Goal: Information Seeking & Learning: Learn about a topic

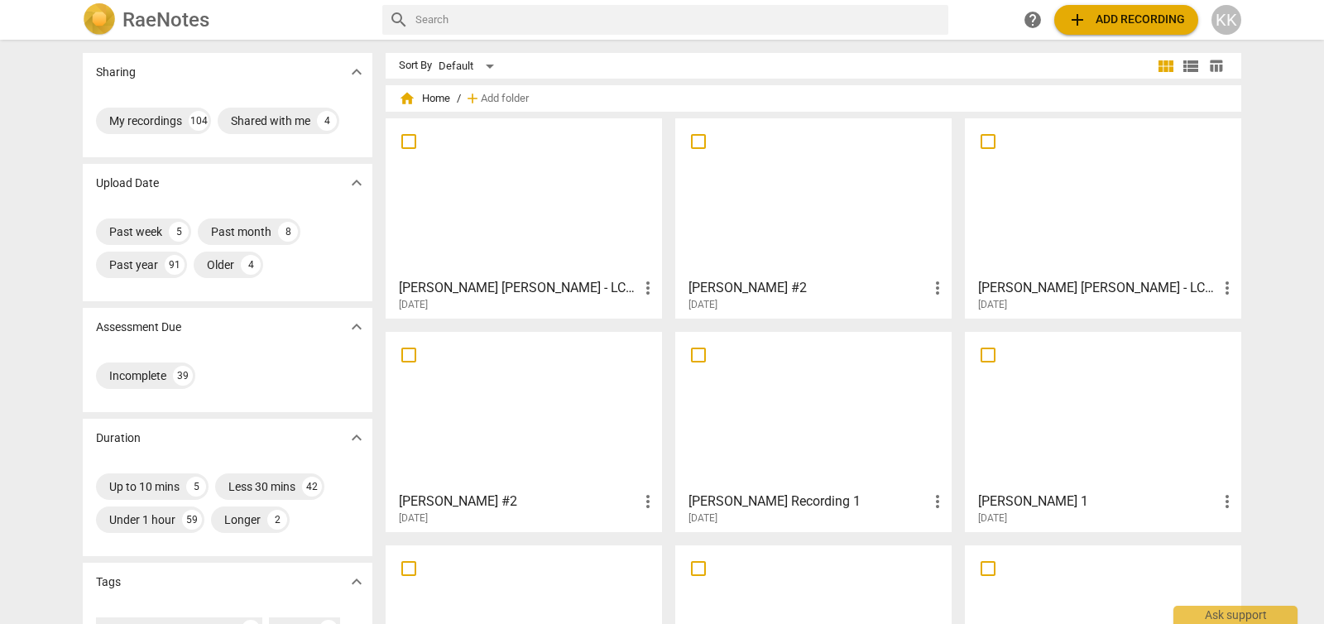
click at [490, 219] on div at bounding box center [523, 197] width 265 height 146
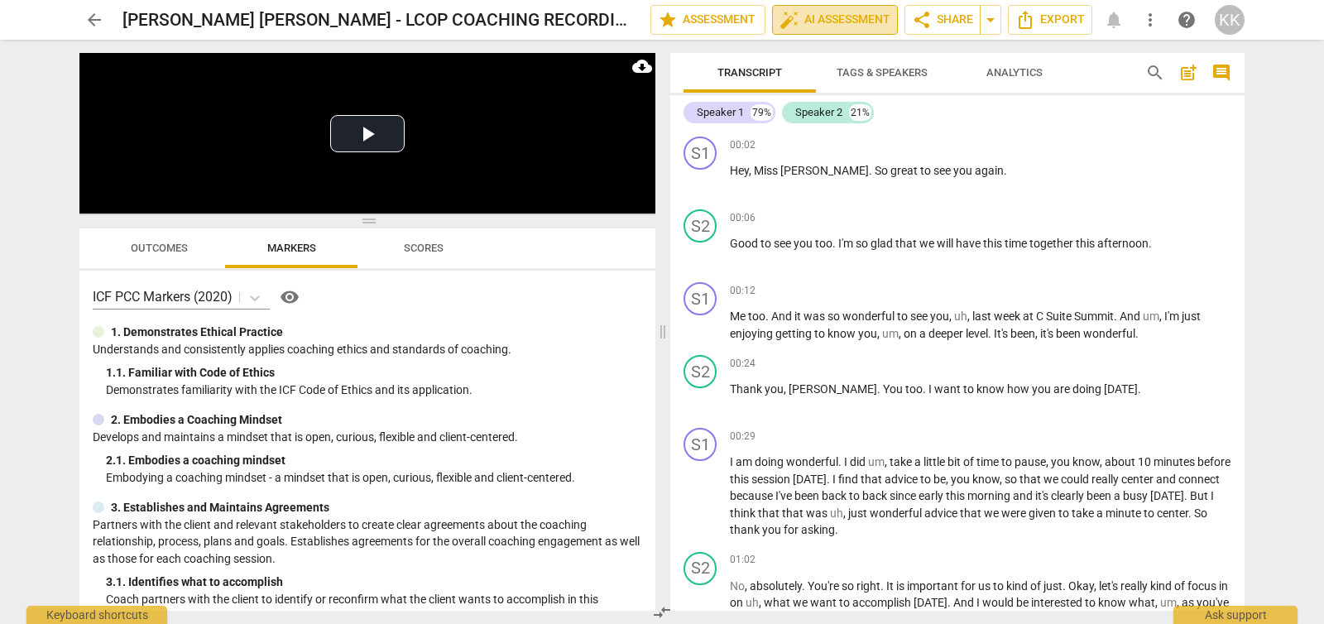
click at [803, 18] on span "auto_fix_high AI Assessment" at bounding box center [834, 20] width 111 height 20
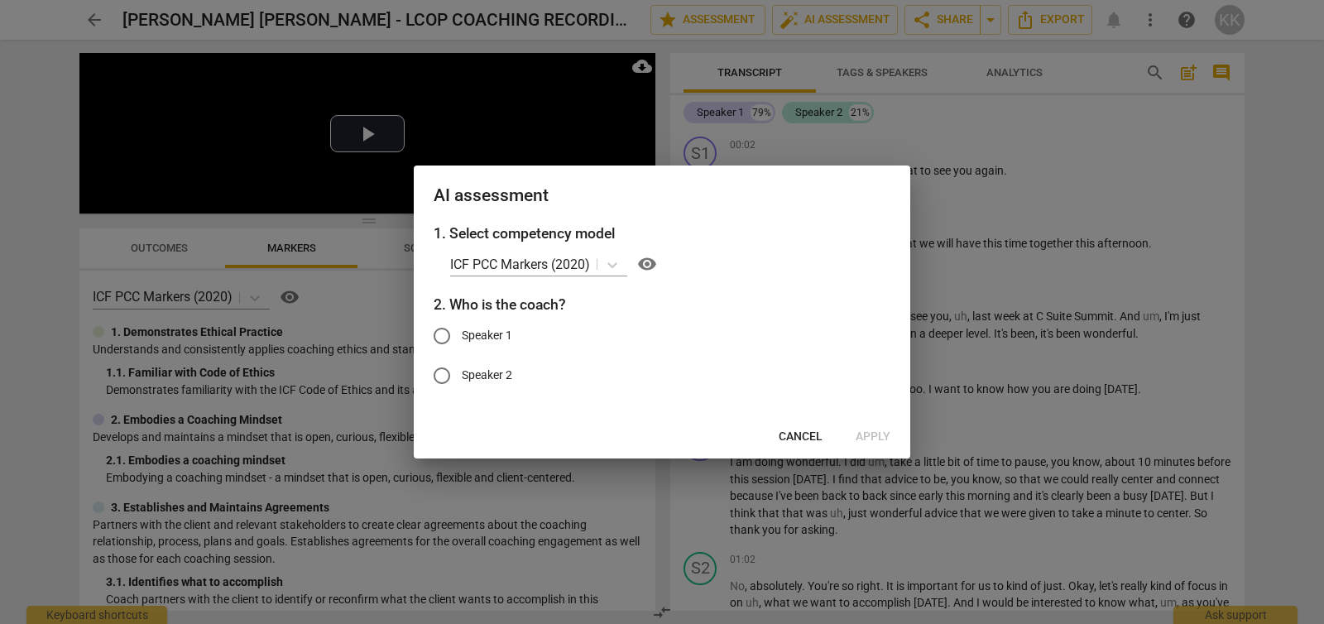
click at [453, 380] on input "Speaker 2" at bounding box center [442, 376] width 40 height 40
radio input "true"
click at [873, 436] on span "Apply" at bounding box center [873, 437] width 35 height 17
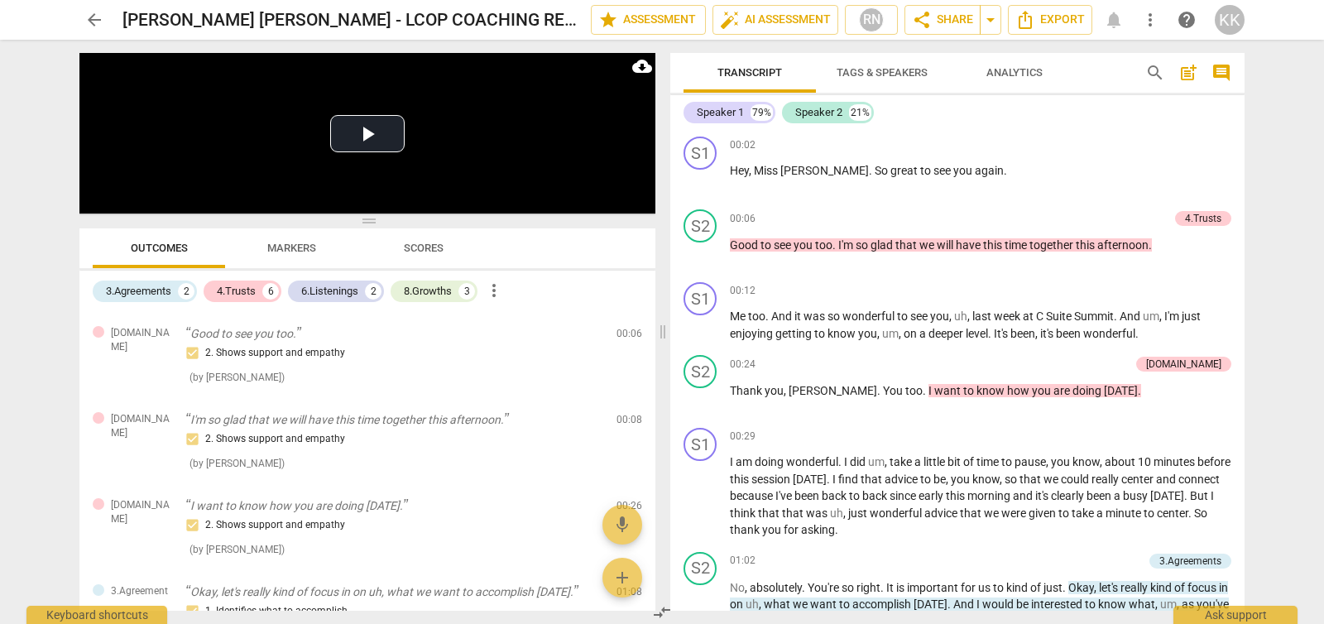
click at [96, 21] on span "arrow_back" at bounding box center [94, 20] width 20 height 20
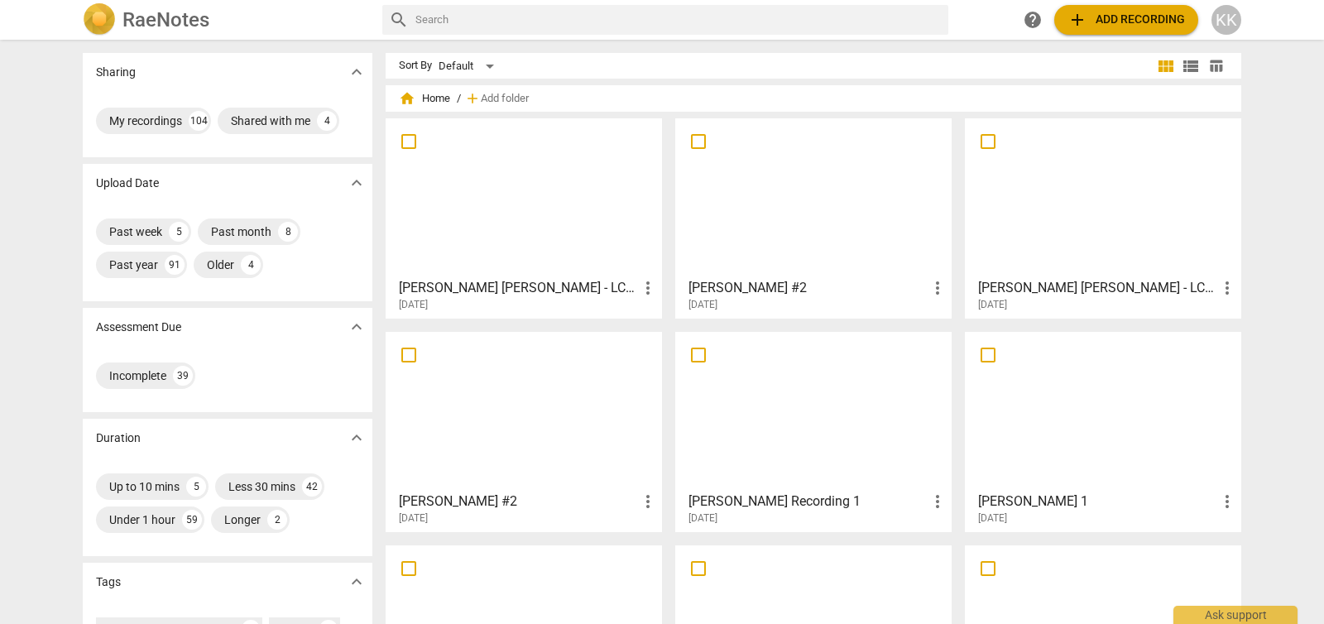
click at [853, 426] on div at bounding box center [813, 411] width 265 height 146
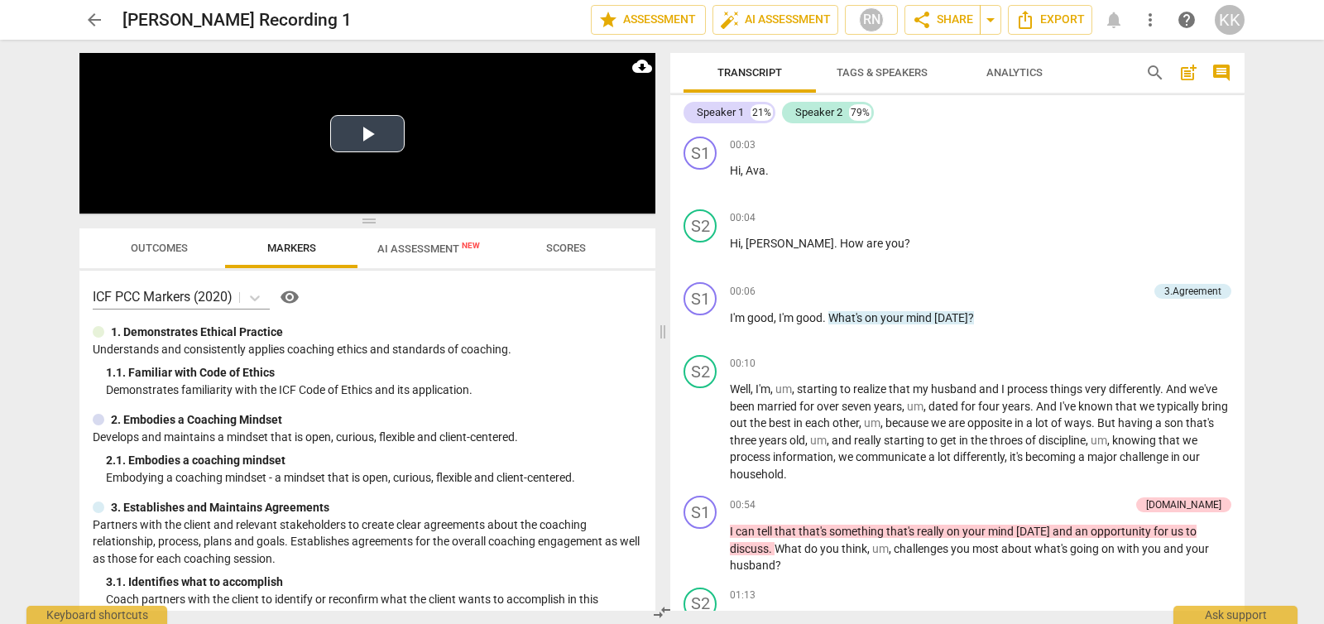
click at [378, 132] on button "Play Video" at bounding box center [367, 133] width 74 height 37
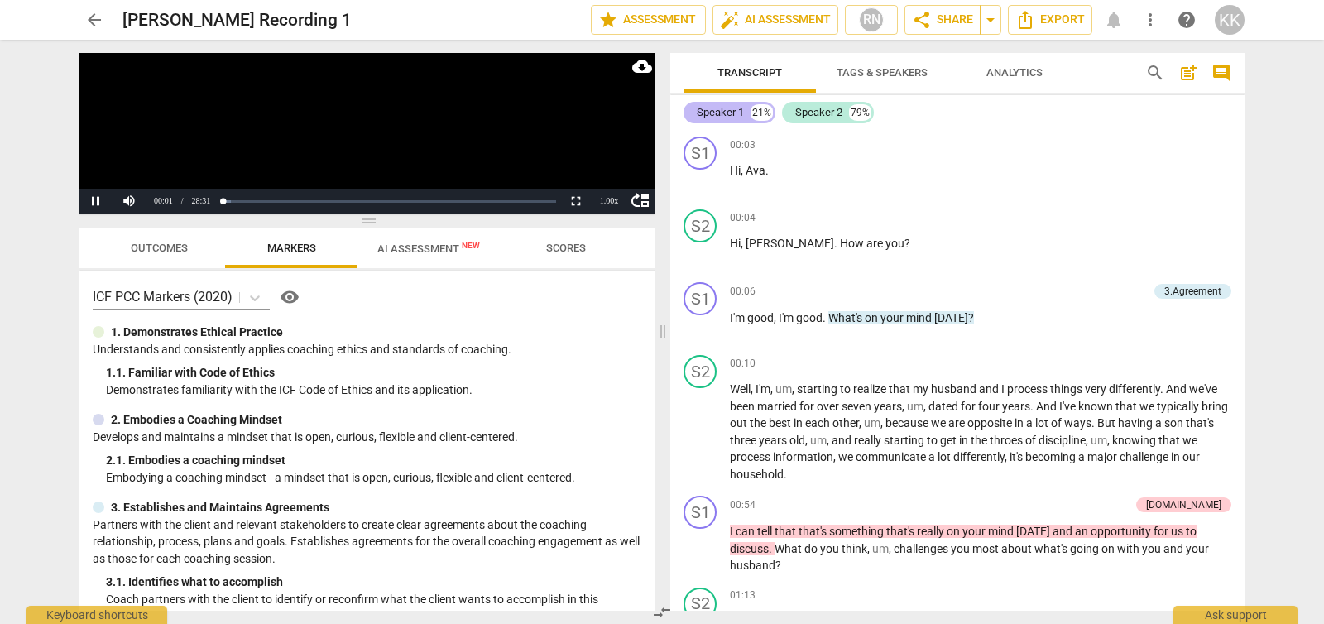
click at [713, 114] on div "Speaker 1" at bounding box center [720, 112] width 47 height 17
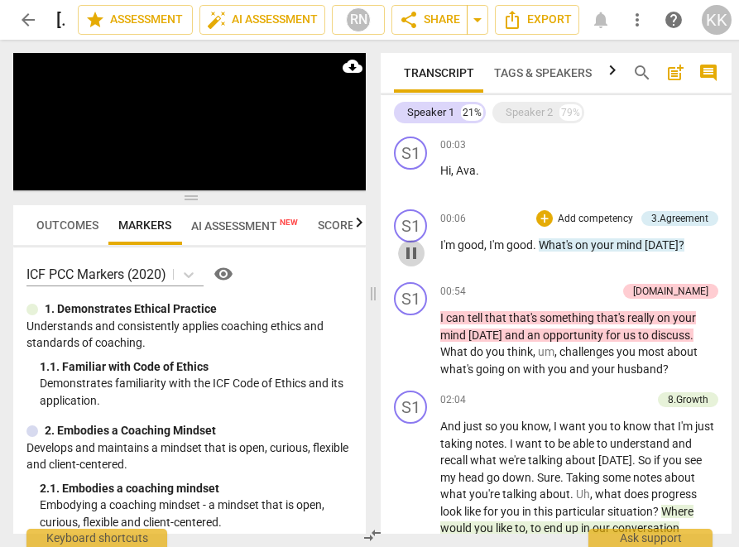
click at [415, 247] on span "pause" at bounding box center [411, 253] width 20 height 20
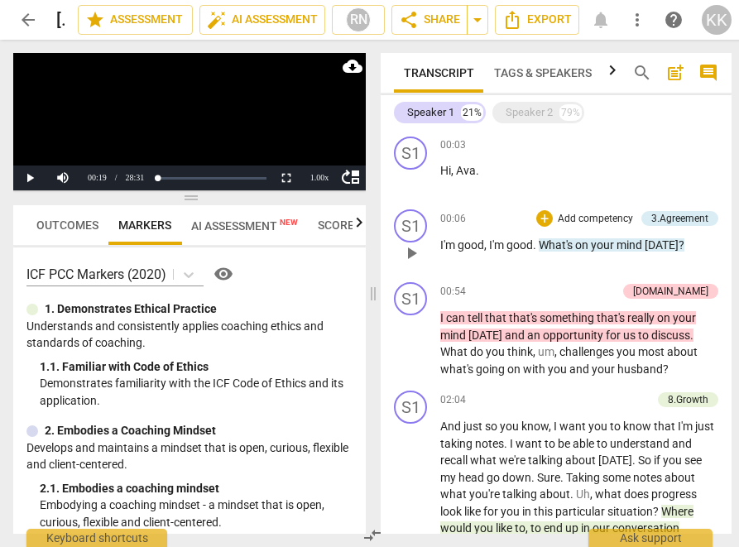
click at [415, 251] on span "play_arrow" at bounding box center [411, 253] width 20 height 20
click at [30, 181] on button "Pause" at bounding box center [29, 177] width 33 height 25
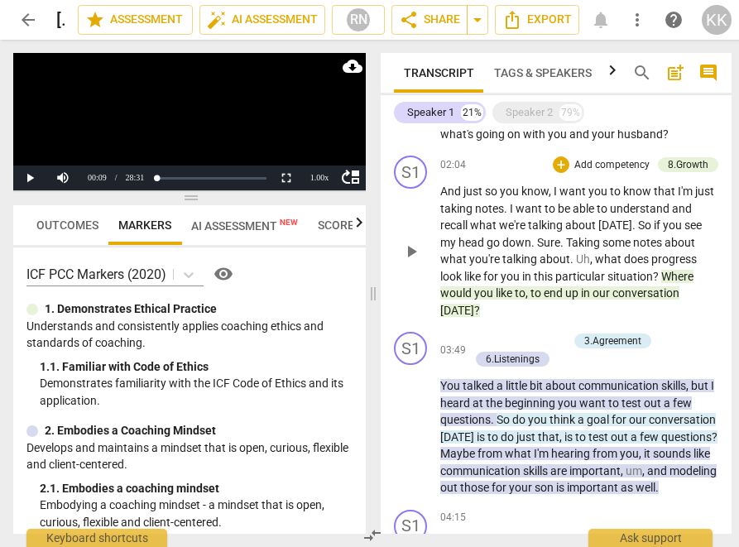
click at [394, 268] on div "S1 play_arrow pause" at bounding box center [417, 237] width 46 height 163
click at [400, 261] on div "play_arrow pause" at bounding box center [419, 251] width 42 height 125
click at [411, 252] on span "play_arrow" at bounding box center [411, 252] width 20 height 20
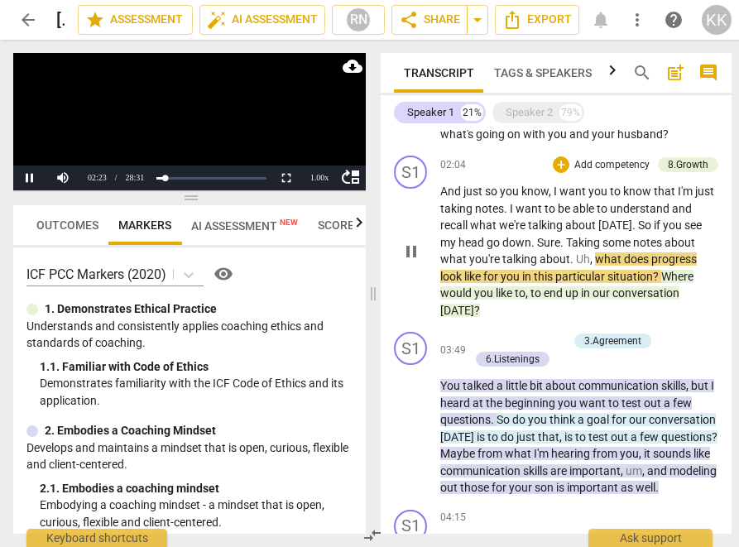
click at [624, 259] on span "what" at bounding box center [609, 258] width 29 height 13
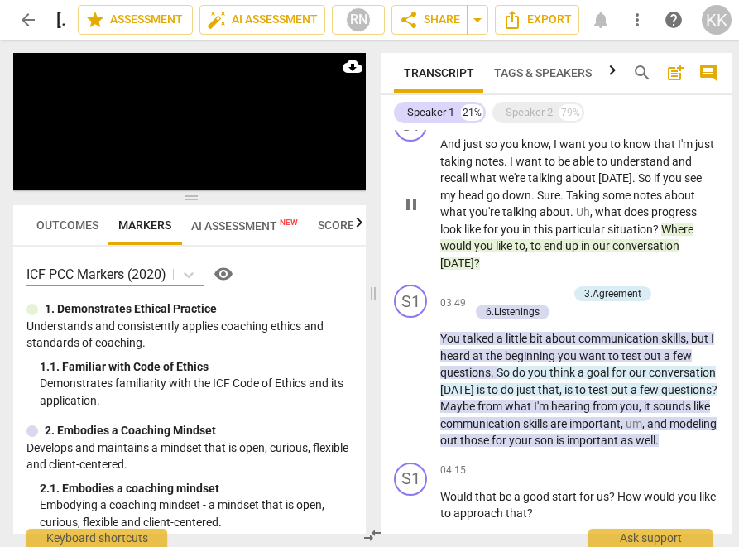
scroll to position [284, 0]
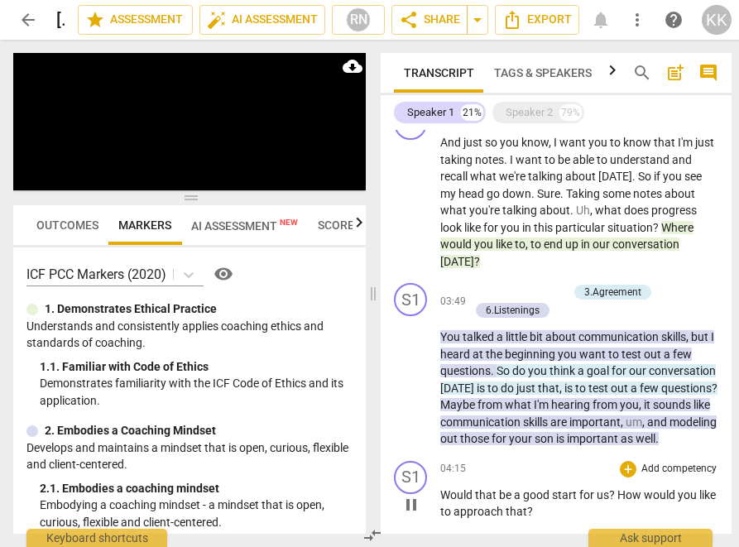
click at [477, 386] on span "[DATE]" at bounding box center [458, 387] width 36 height 13
click at [499, 488] on span "that" at bounding box center [487, 494] width 24 height 13
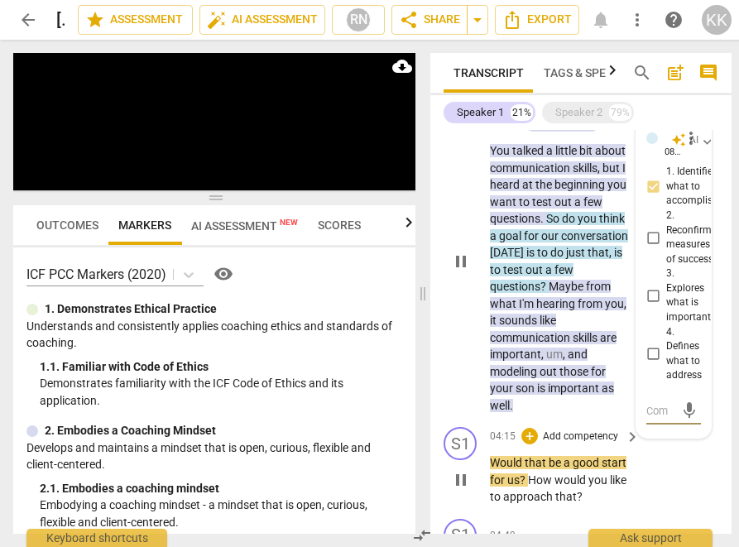
scroll to position [656, 0]
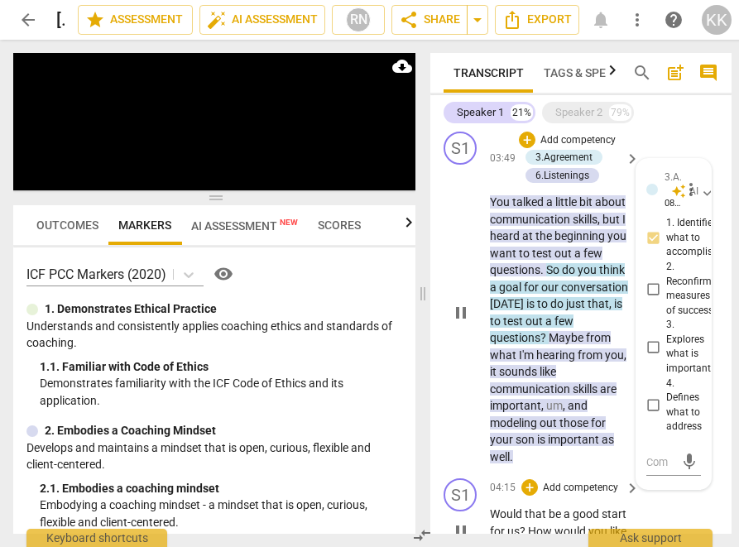
click at [546, 362] on p "You talked a little bit about communication skills , but I heard at the beginni…" at bounding box center [560, 329] width 141 height 271
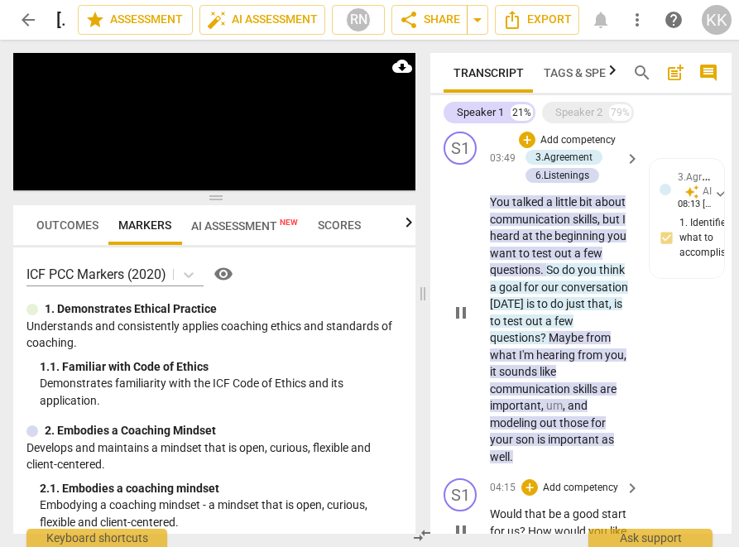
click at [530, 345] on p "You talked a little bit about communication skills , but I heard at the beginni…" at bounding box center [560, 329] width 141 height 271
click at [540, 344] on span "questions" at bounding box center [515, 337] width 50 height 13
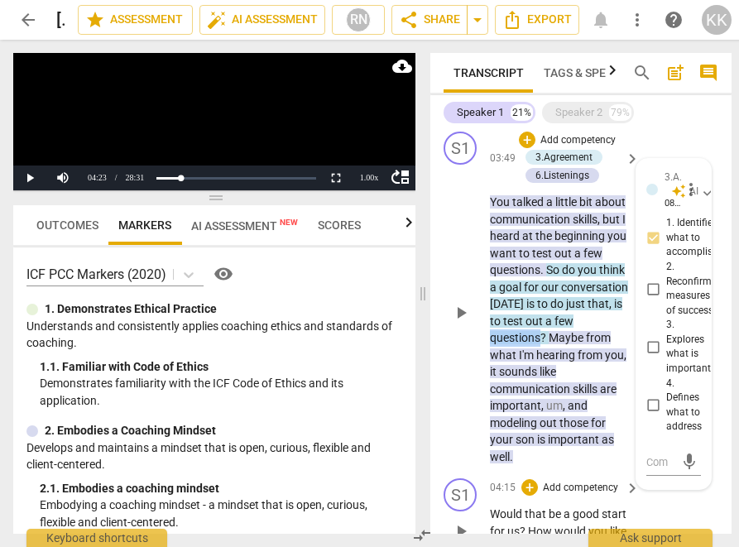
click at [540, 344] on span "questions" at bounding box center [515, 337] width 50 height 13
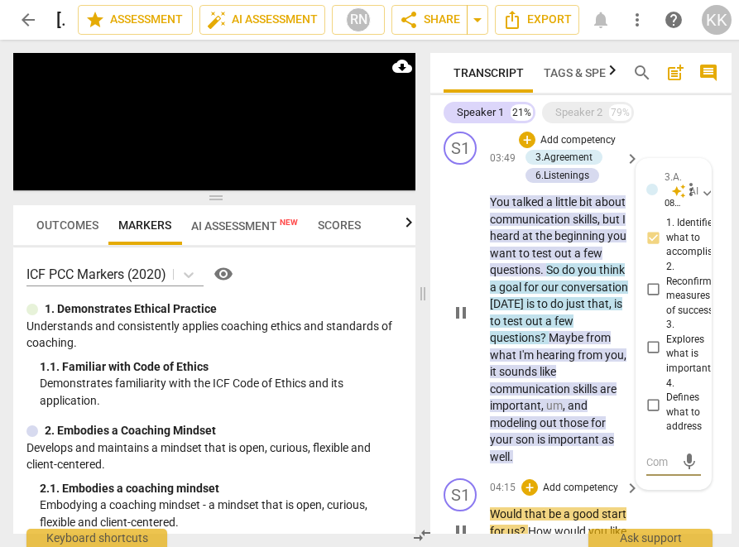
scroll to position [1067, 0]
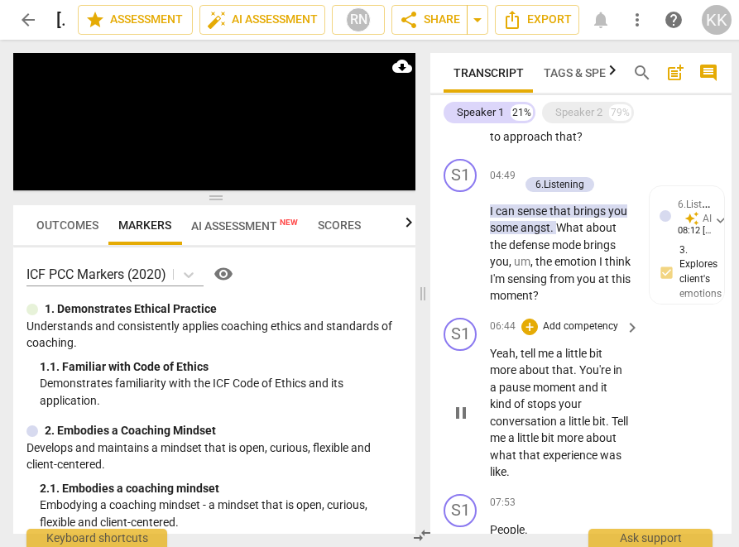
click at [530, 369] on div "06:44 + Add competency keyboard_arrow_right Yeah , tell me a little bit more ab…" at bounding box center [565, 399] width 151 height 163
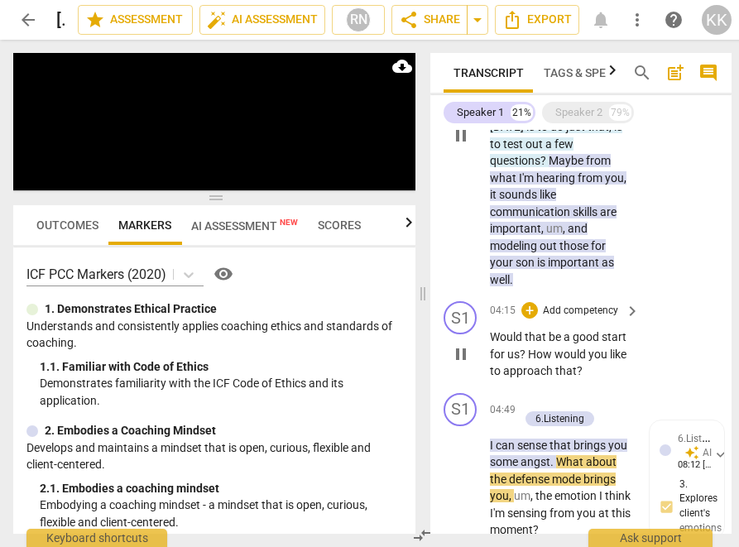
scroll to position [976, 0]
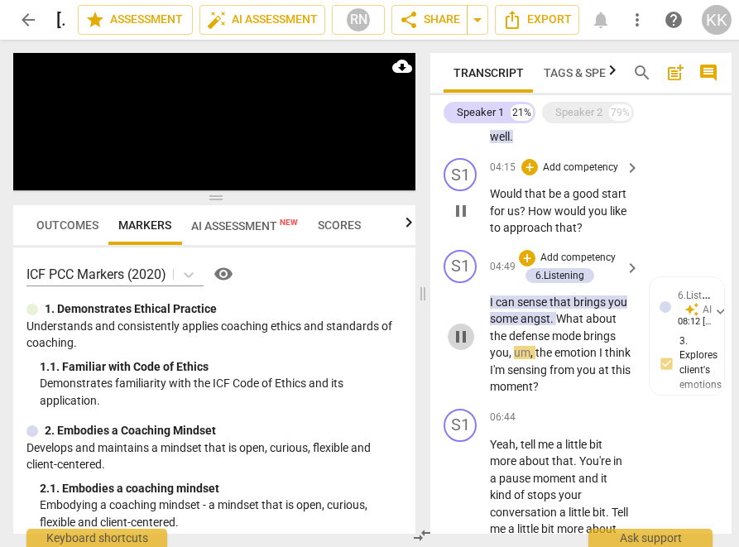
click at [465, 347] on span "pause" at bounding box center [461, 337] width 20 height 20
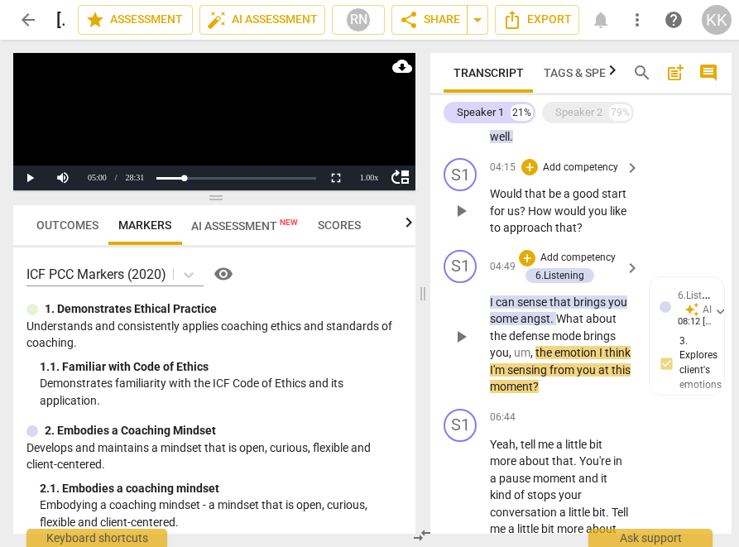
click at [473, 347] on span "play_arrow" at bounding box center [461, 337] width 26 height 20
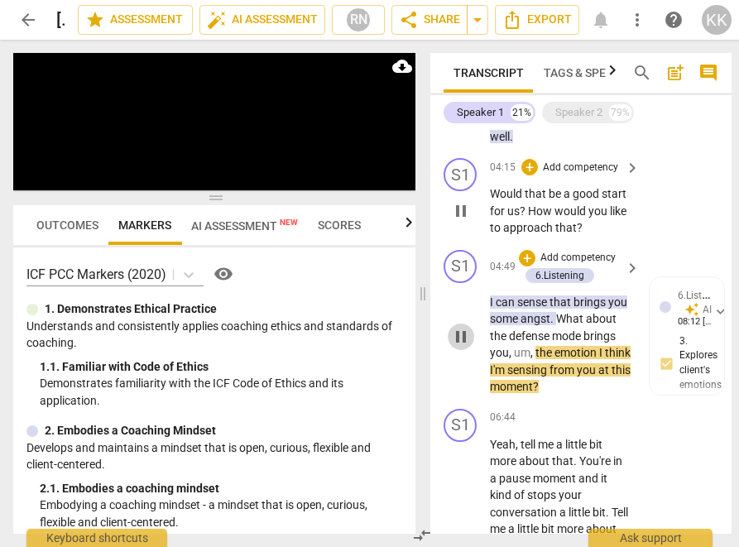
click at [468, 347] on span "pause" at bounding box center [461, 337] width 20 height 20
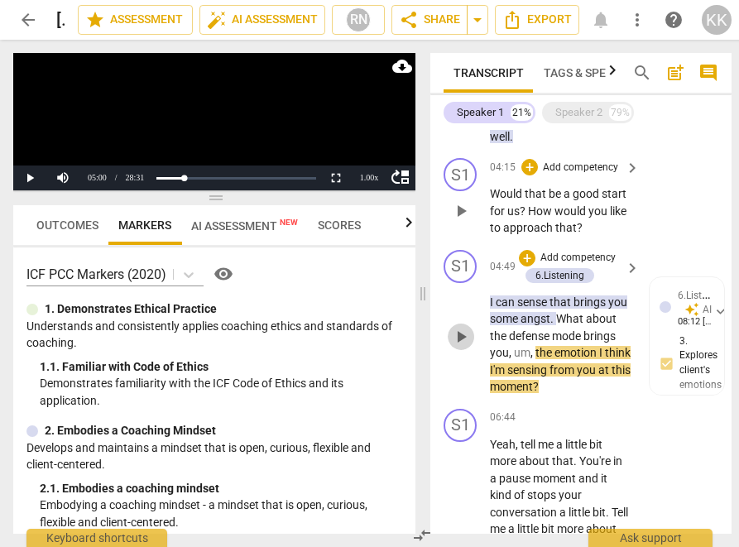
click at [467, 347] on span "play_arrow" at bounding box center [461, 337] width 20 height 20
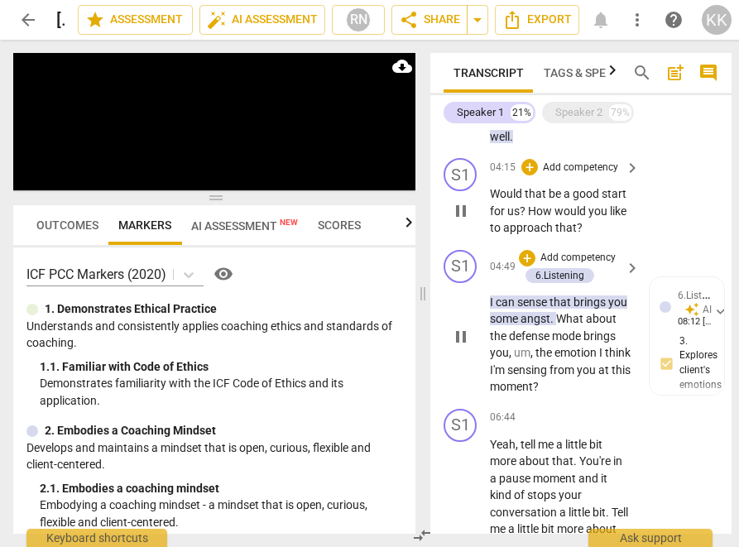
click at [468, 347] on span "pause" at bounding box center [461, 337] width 20 height 20
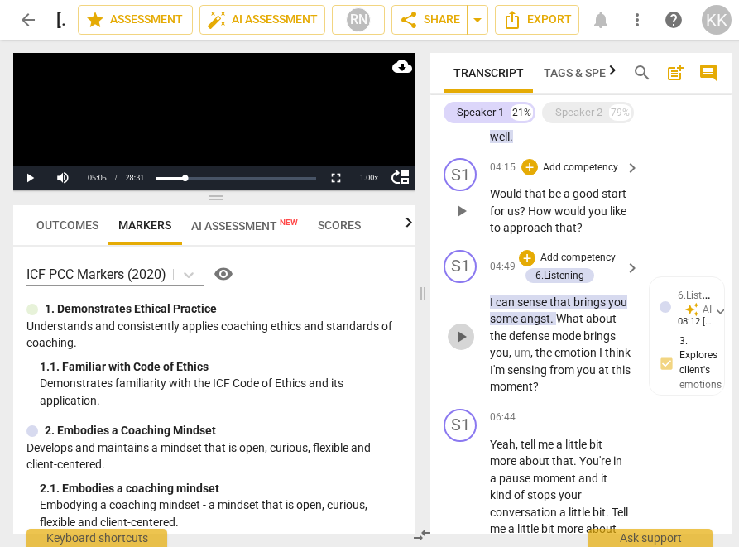
click at [467, 347] on span "play_arrow" at bounding box center [461, 337] width 20 height 20
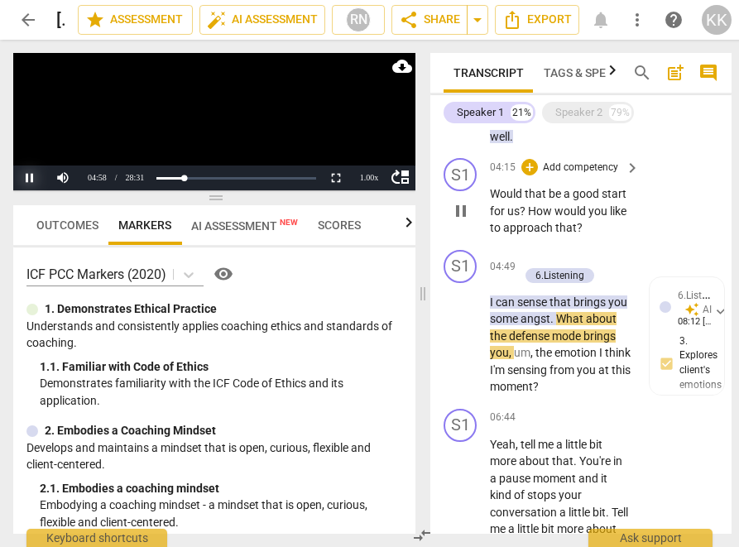
click at [23, 177] on button "Pause" at bounding box center [29, 177] width 33 height 25
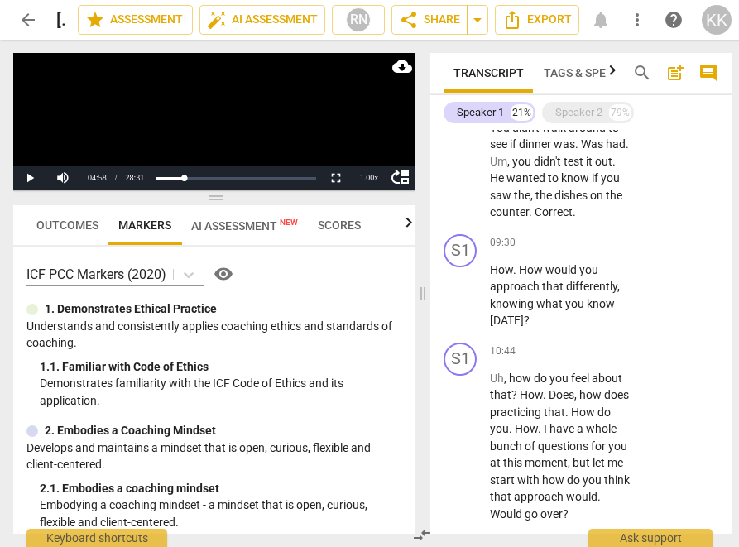
scroll to position [1762, 0]
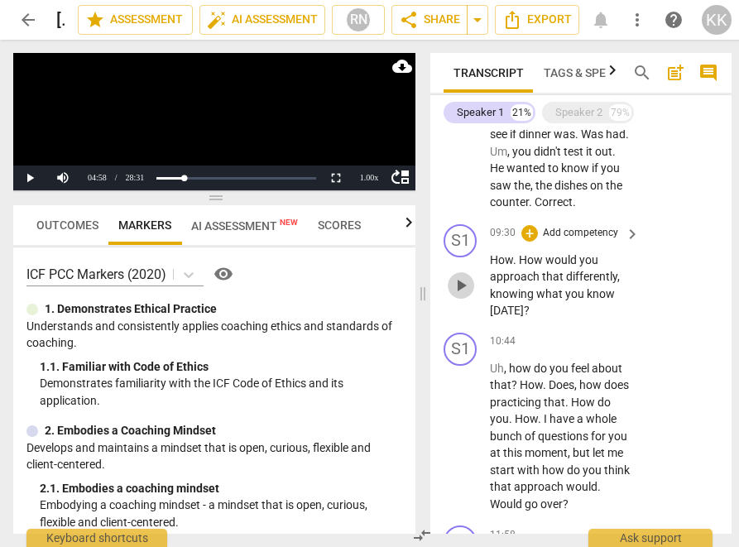
click at [467, 295] on span "play_arrow" at bounding box center [461, 286] width 20 height 20
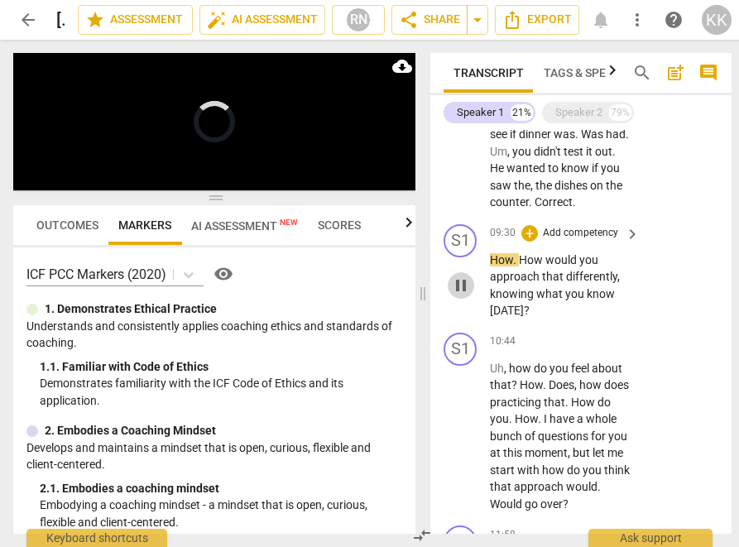
click at [467, 295] on span "pause" at bounding box center [461, 286] width 20 height 20
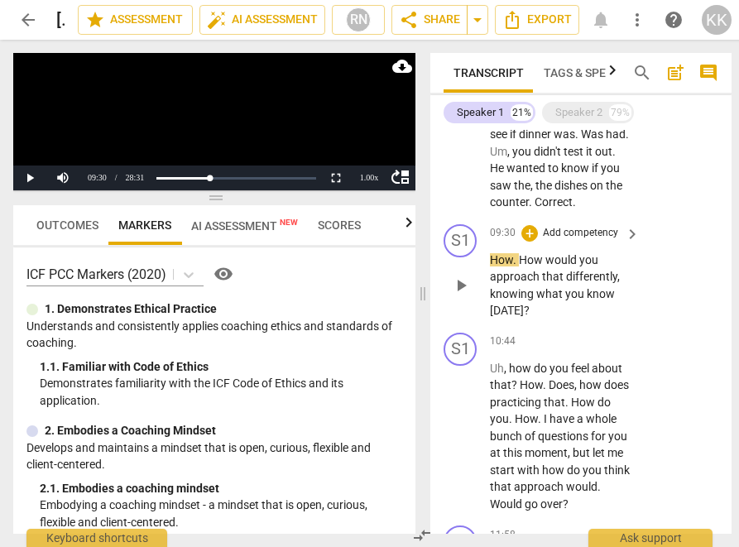
click at [467, 295] on span "play_arrow" at bounding box center [461, 286] width 20 height 20
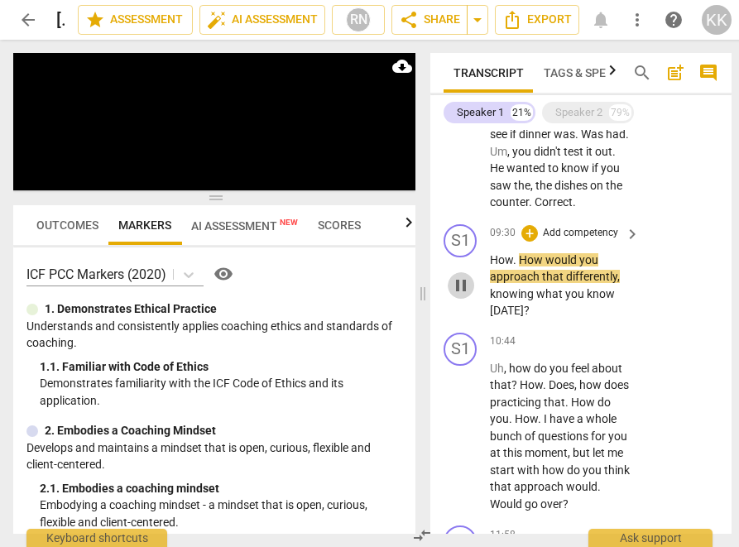
click at [466, 295] on span "pause" at bounding box center [461, 286] width 20 height 20
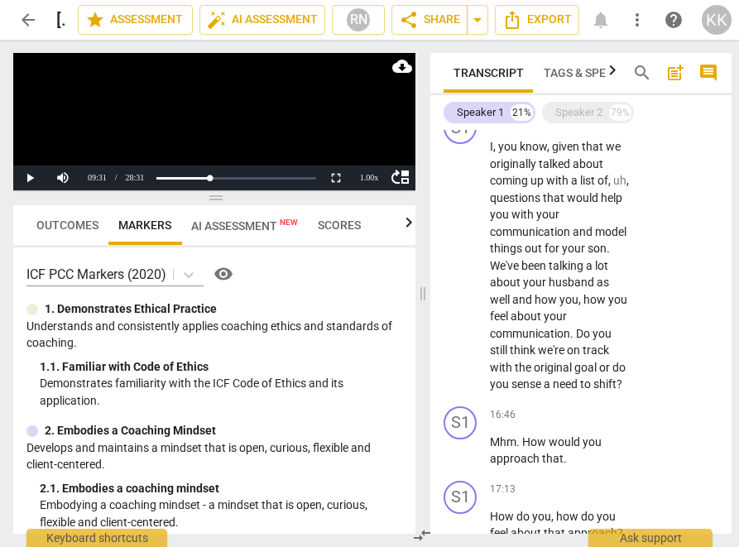
scroll to position [2653, 0]
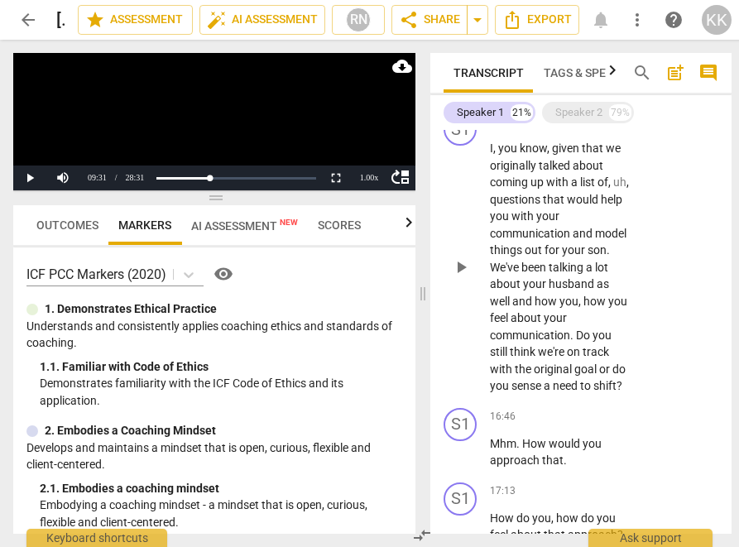
click at [458, 277] on span "play_arrow" at bounding box center [461, 267] width 20 height 20
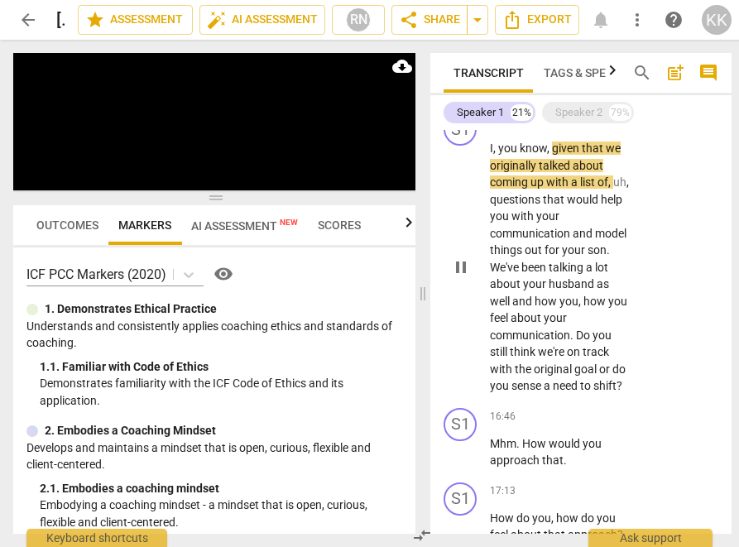
click at [489, 287] on div "play_arrow pause" at bounding box center [469, 268] width 42 height 244
click at [489, 287] on div "S1 play_arrow pause 15:26 + Add competency keyboard_arrow_right I , you know , …" at bounding box center [580, 253] width 301 height 295
click at [499, 256] on span "things" at bounding box center [507, 249] width 35 height 13
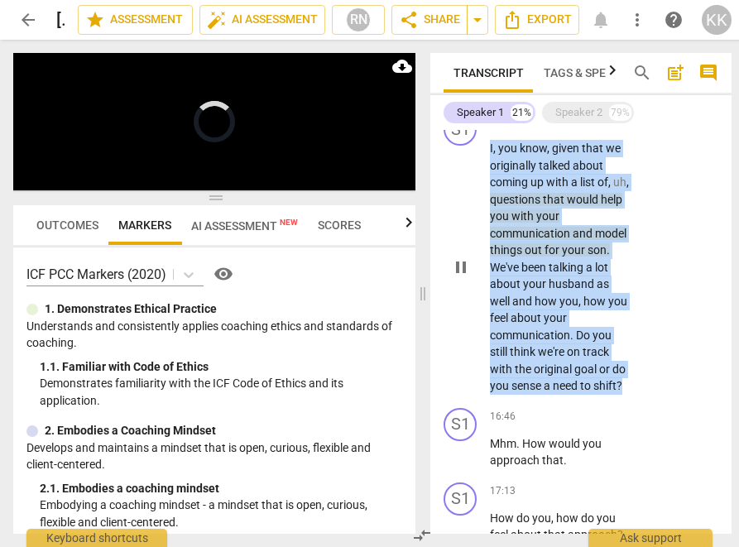
click at [499, 256] on span "things" at bounding box center [507, 249] width 35 height 13
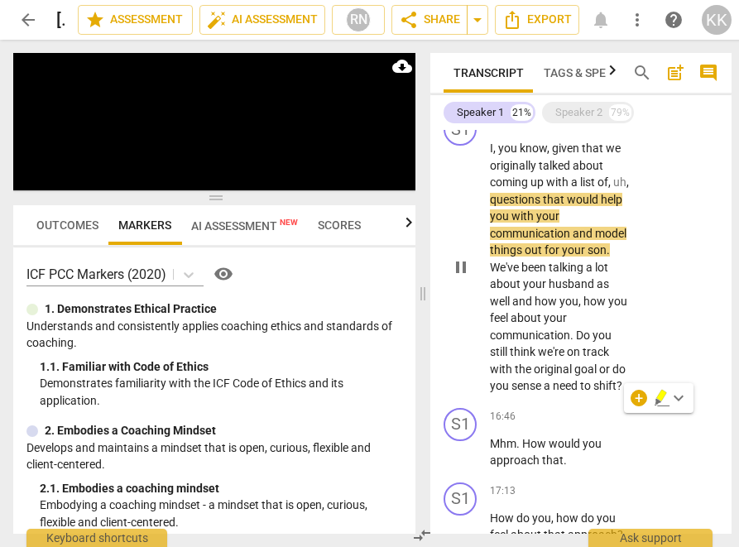
click at [498, 256] on span "things" at bounding box center [507, 249] width 35 height 13
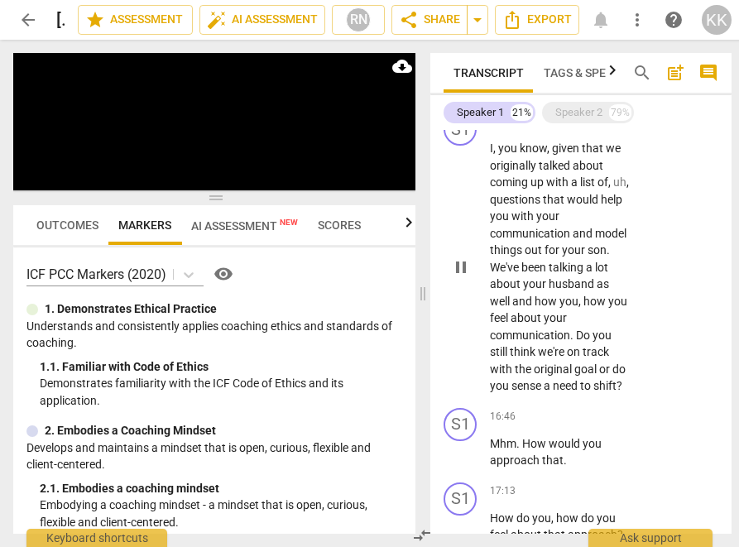
click at [579, 376] on p "I , you know , given that we originally talked about coming up with a list of ,…" at bounding box center [560, 267] width 141 height 255
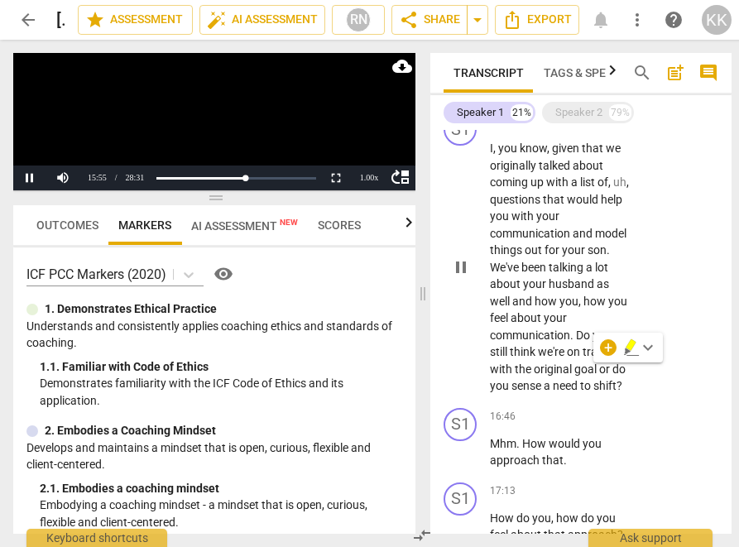
click at [583, 358] on span "on" at bounding box center [575, 351] width 16 height 13
click at [583, 377] on p "I , you know , given that we originally talked about coming up with a list of ,…" at bounding box center [560, 267] width 141 height 255
click at [579, 342] on span "Do" at bounding box center [584, 334] width 17 height 13
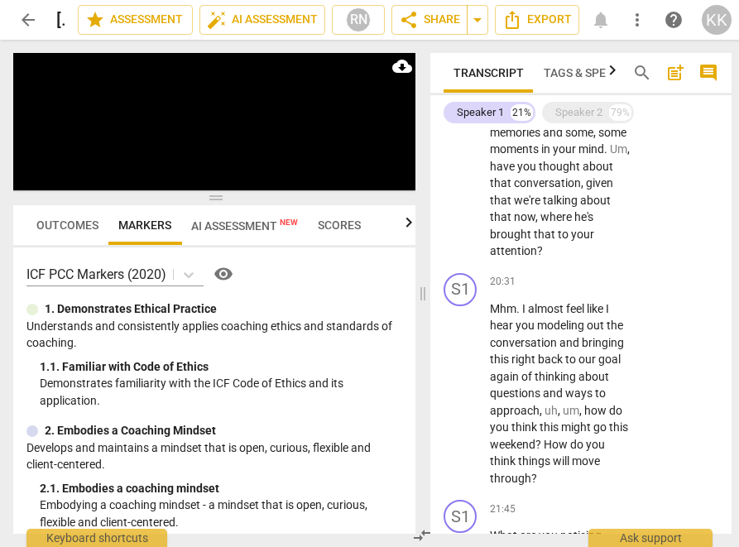
scroll to position [3166, 0]
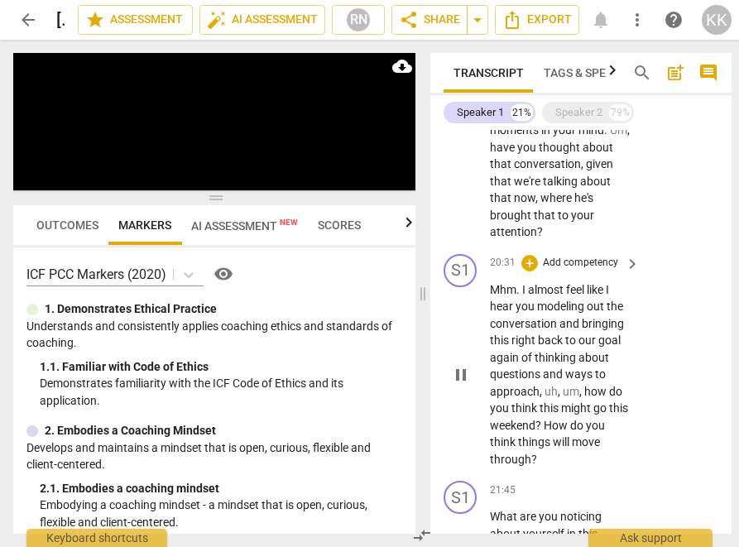
click at [465, 385] on span "pause" at bounding box center [461, 375] width 20 height 20
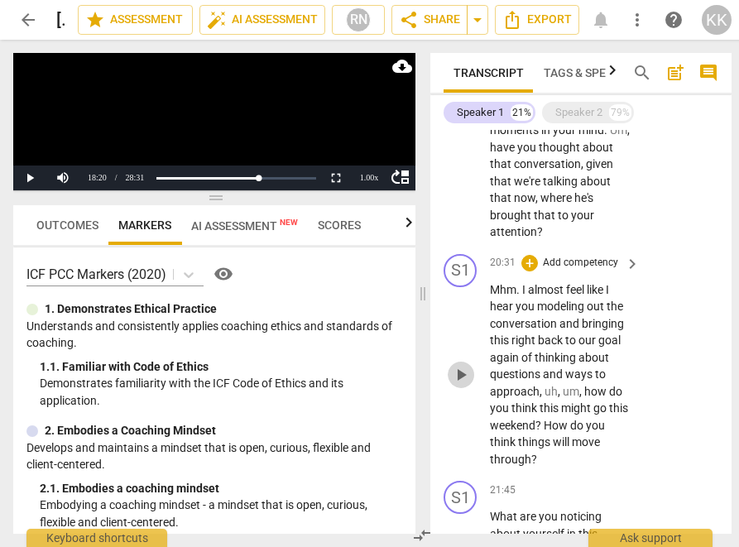
click at [458, 385] on span "play_arrow" at bounding box center [461, 375] width 20 height 20
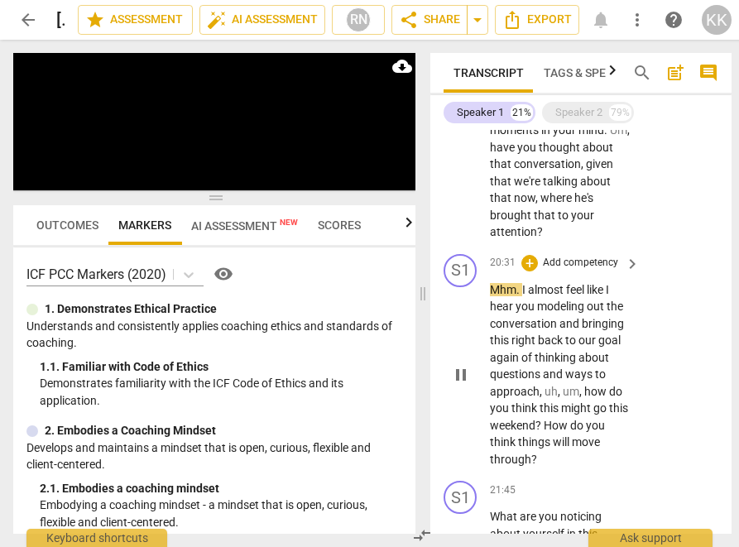
click at [458, 385] on span "pause" at bounding box center [461, 375] width 20 height 20
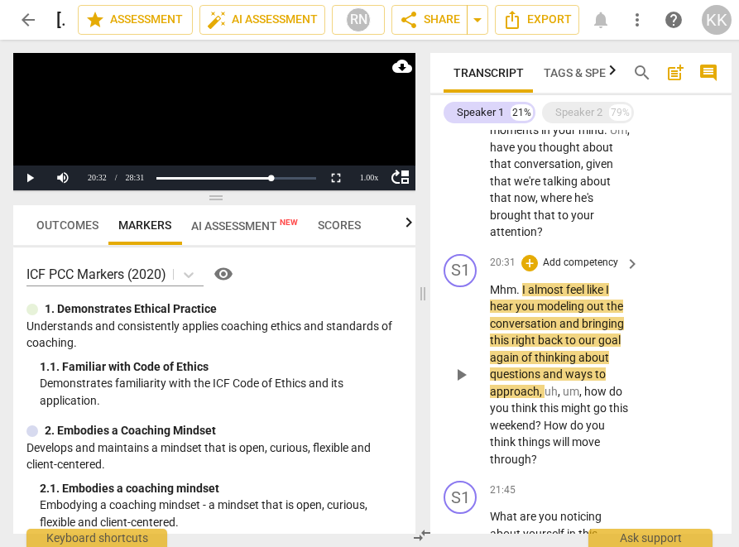
click at [458, 385] on span "play_arrow" at bounding box center [461, 375] width 20 height 20
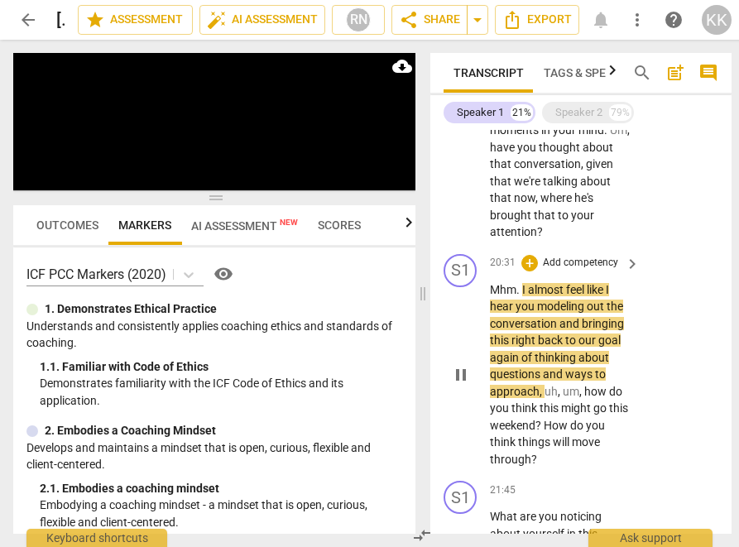
click at [458, 385] on span "pause" at bounding box center [461, 375] width 20 height 20
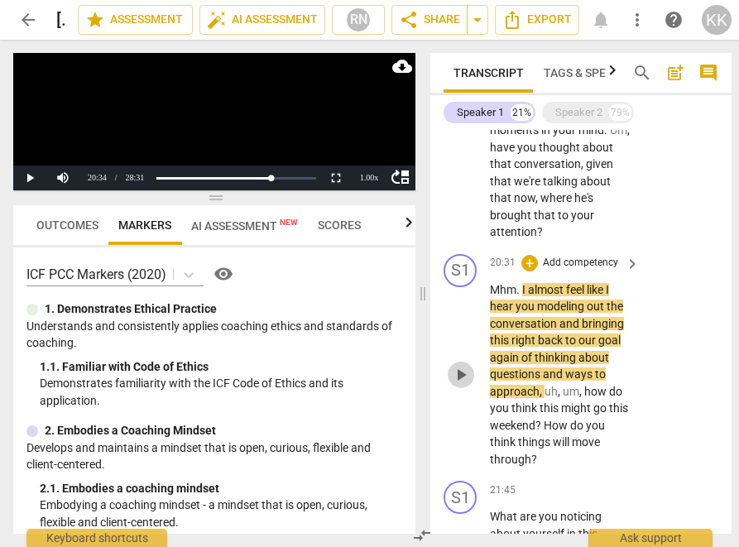
click at [463, 385] on span "play_arrow" at bounding box center [461, 375] width 20 height 20
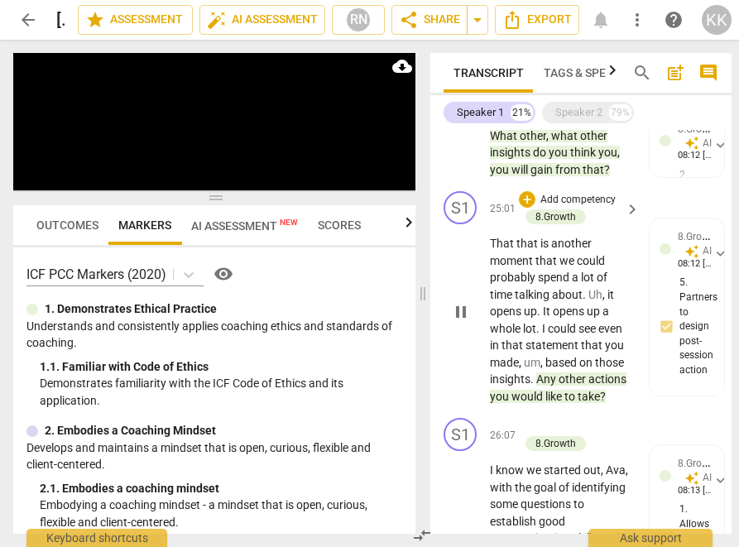
scroll to position [3665, 0]
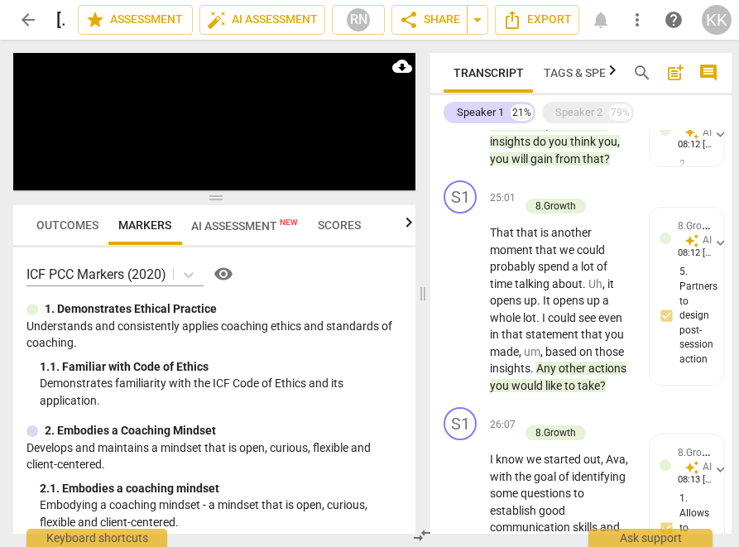
click at [539, 375] on span "Any" at bounding box center [547, 368] width 22 height 13
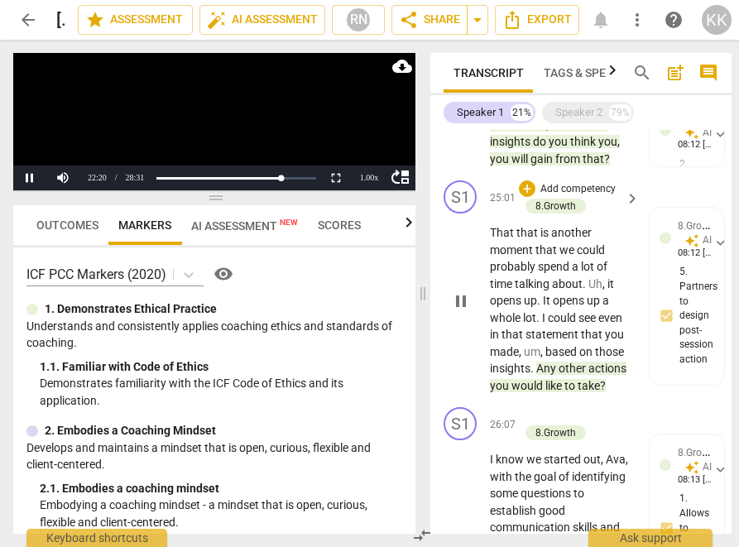
click at [515, 375] on span "insights" at bounding box center [510, 368] width 41 height 13
click at [26, 177] on button "Pause" at bounding box center [29, 177] width 33 height 25
click at [508, 375] on span "insights" at bounding box center [510, 368] width 41 height 13
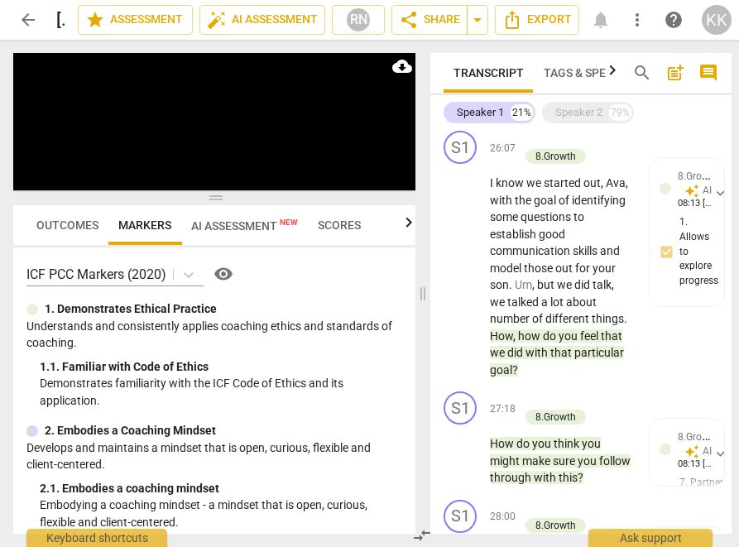
scroll to position [3943, 0]
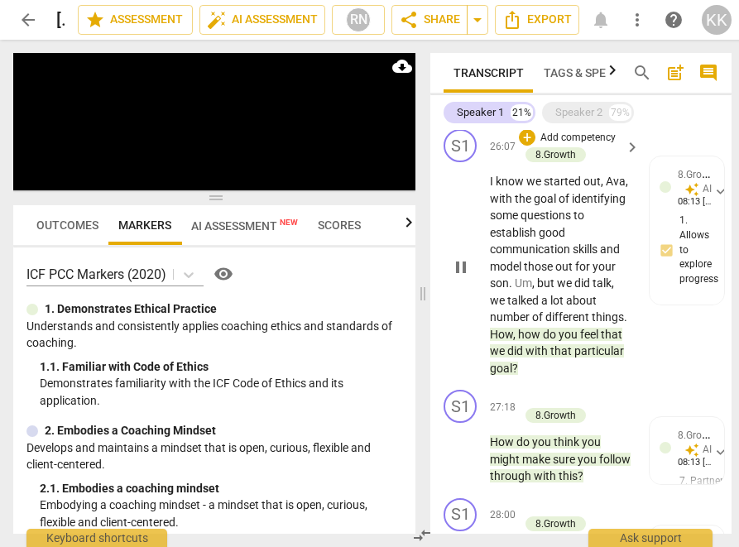
click at [458, 277] on span "pause" at bounding box center [461, 267] width 20 height 20
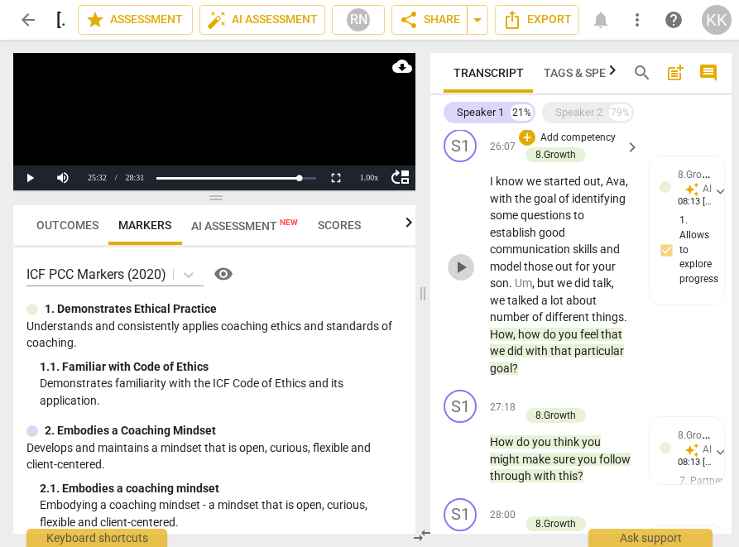
click at [458, 277] on span "play_arrow" at bounding box center [461, 267] width 20 height 20
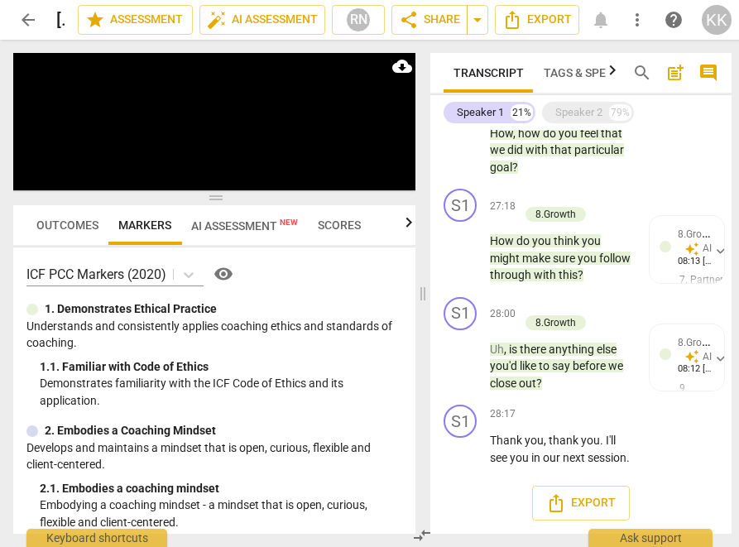
scroll to position [4195, 0]
click at [264, 223] on span "AI Assessment New" at bounding box center [244, 225] width 107 height 13
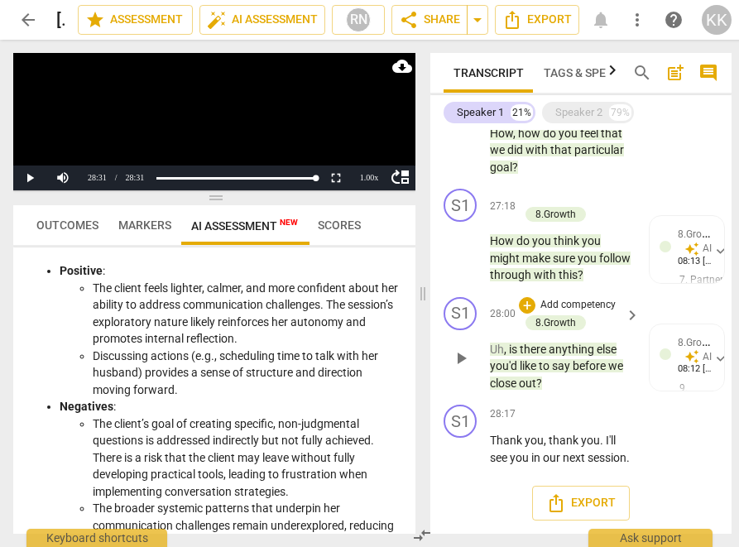
scroll to position [3014, 0]
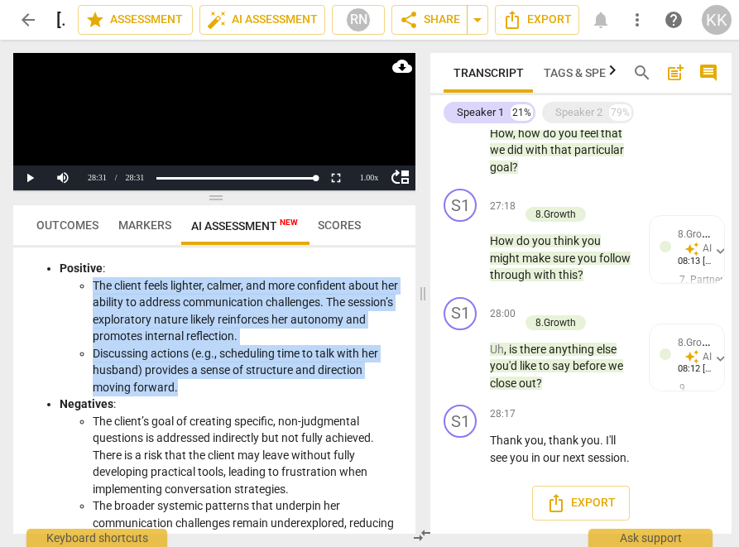
drag, startPoint x: 201, startPoint y: 458, endPoint x: 98, endPoint y: 370, distance: 135.5
click at [84, 358] on ul "The client feels lighter, calmer, and more confident about her ability to addre…" at bounding box center [231, 336] width 343 height 119
copy ul "The client feels lighter, calmer, and more confident about her ability to addre…"
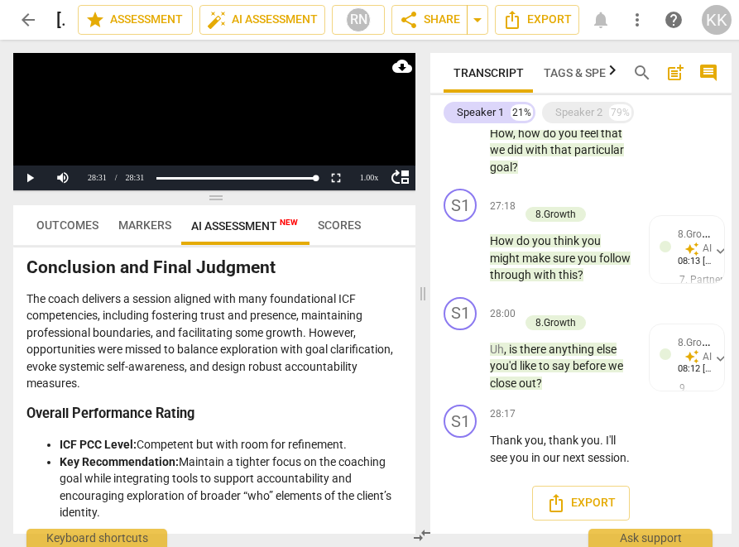
scroll to position [3628, 0]
click at [90, 390] on p "The coach delivers a session aligned with many foundational ICF competencies, i…" at bounding box center [214, 341] width 376 height 102
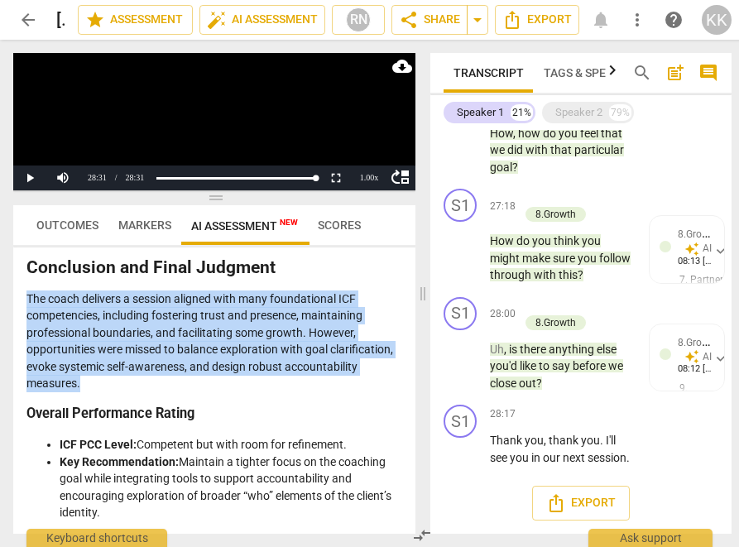
drag, startPoint x: 90, startPoint y: 384, endPoint x: 0, endPoint y: 300, distance: 123.5
click at [0, 300] on div "Play Video move_up Play Current Time 28:31 / Duration Time 28:31 Loaded : 0% Pr…" at bounding box center [211, 293] width 422 height 507
copy p "The coach delivers a session aligned with many foundational ICF competencies, i…"
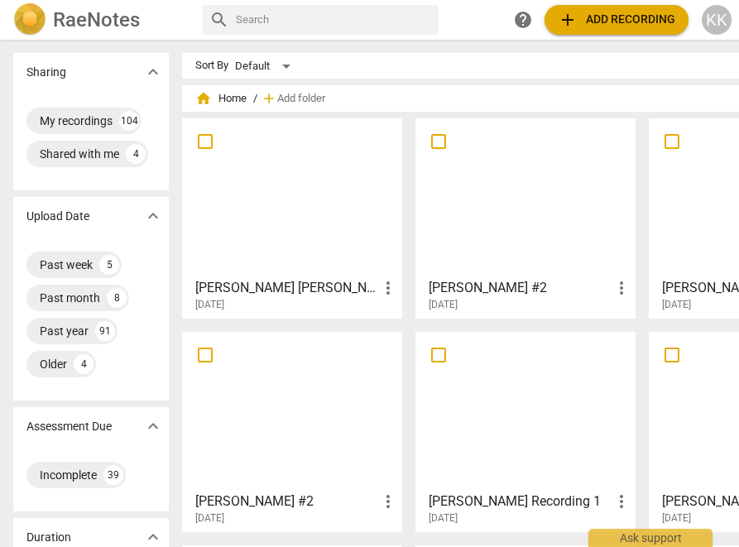
click at [228, 200] on div at bounding box center [292, 197] width 209 height 146
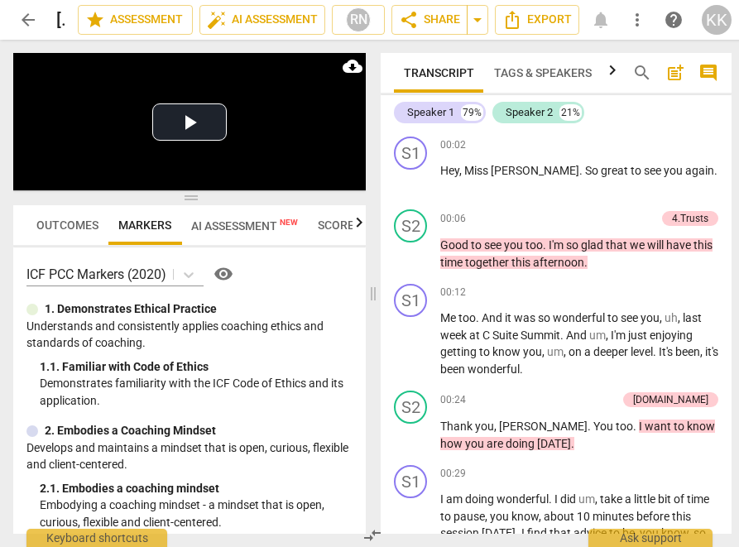
click at [214, 227] on span "AI Assessment New" at bounding box center [244, 225] width 107 height 13
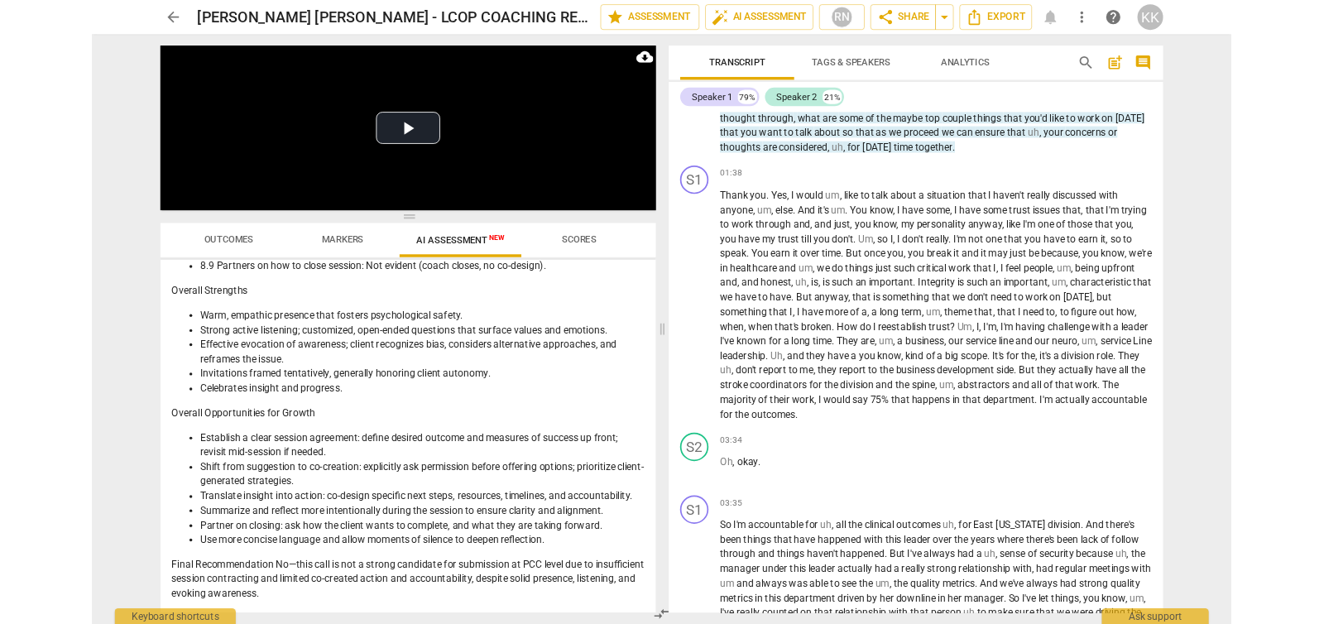
scroll to position [448, 0]
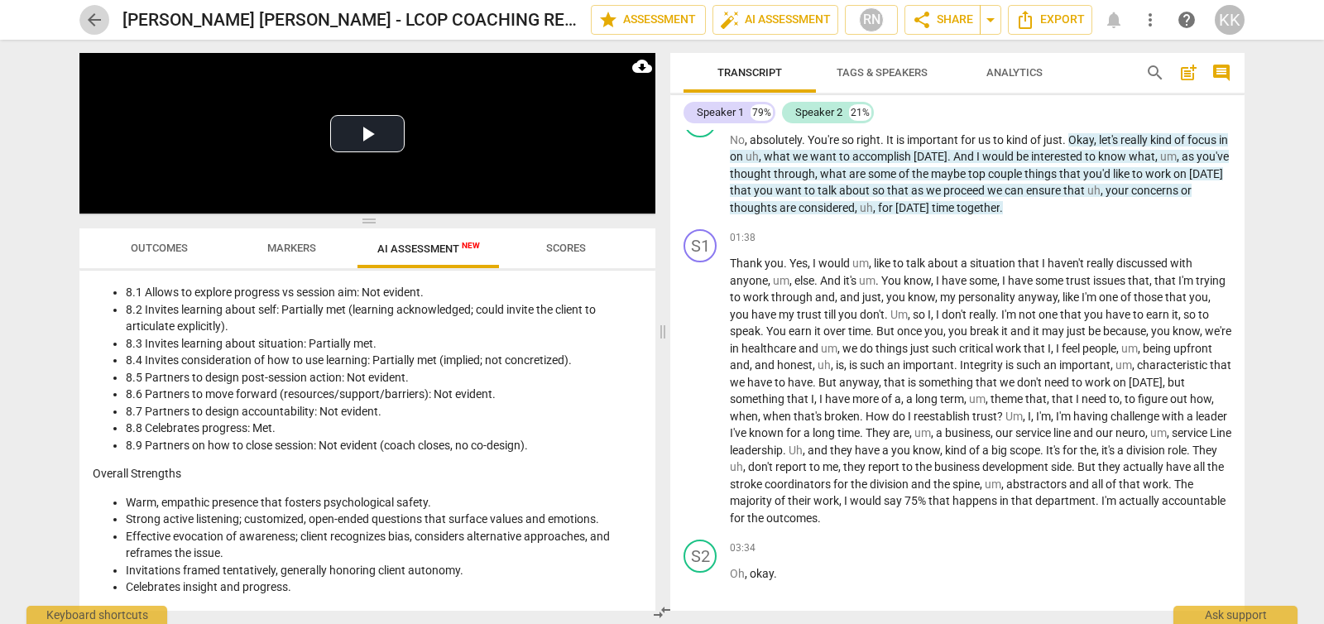
click at [98, 18] on span "arrow_back" at bounding box center [94, 20] width 20 height 20
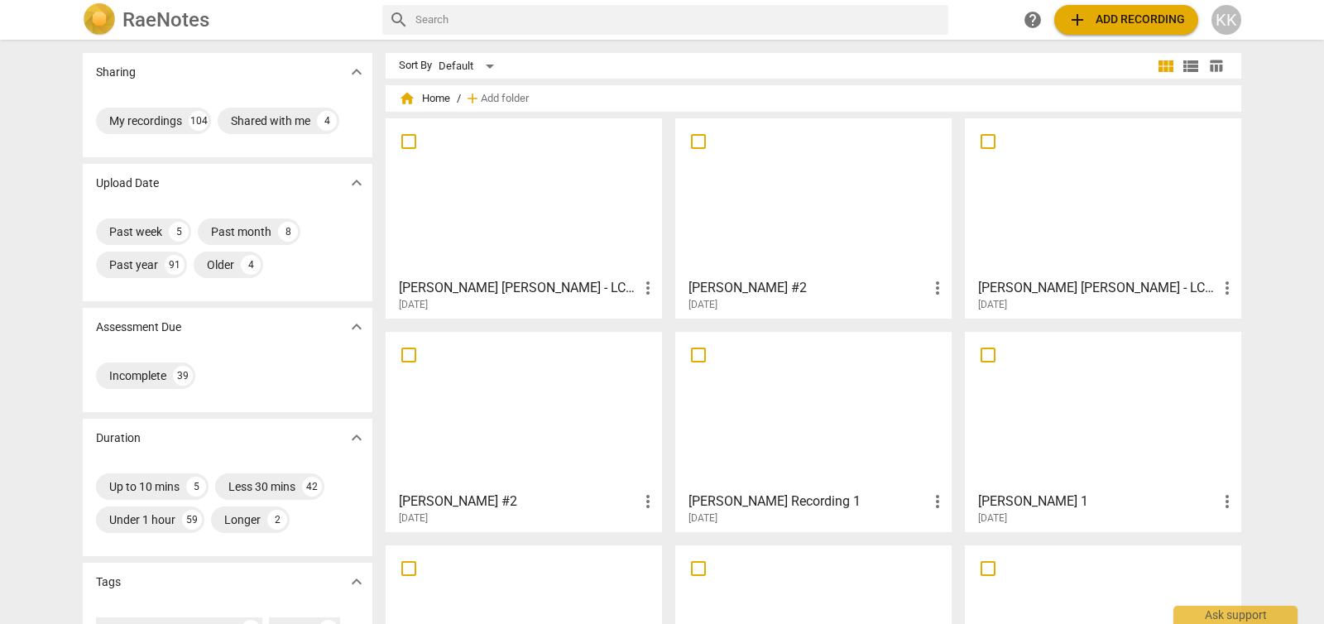
click at [790, 213] on div at bounding box center [813, 197] width 265 height 146
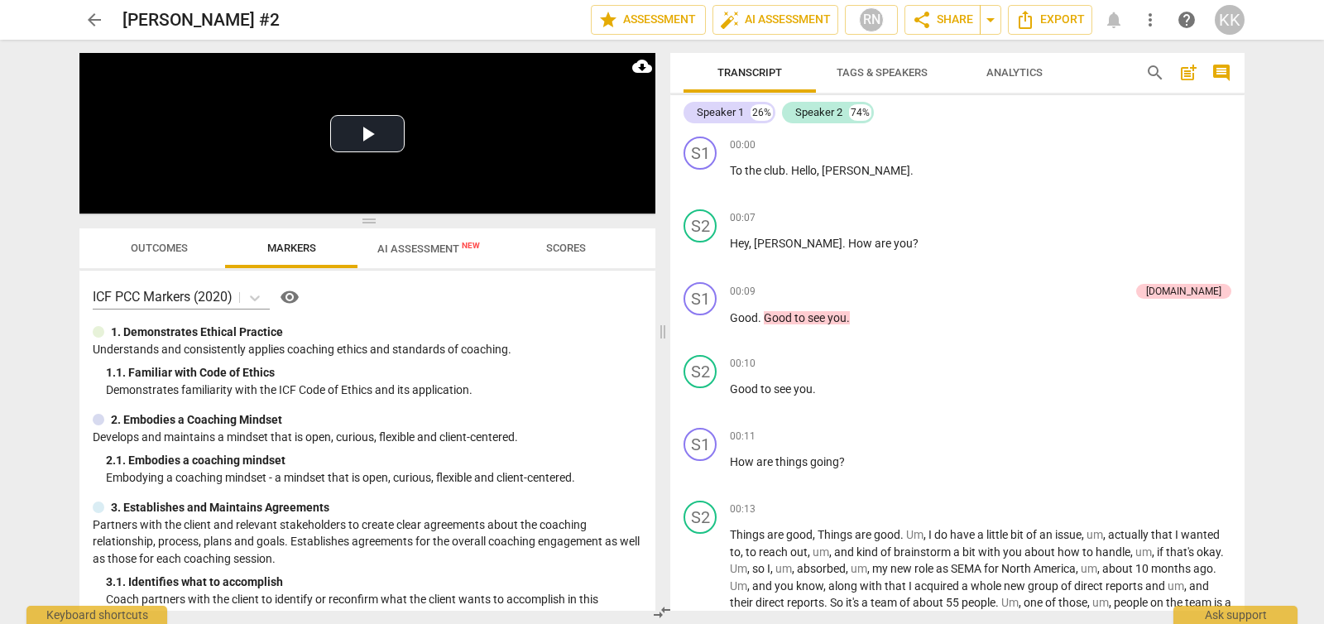
click at [434, 250] on span "AI Assessment New" at bounding box center [428, 248] width 103 height 12
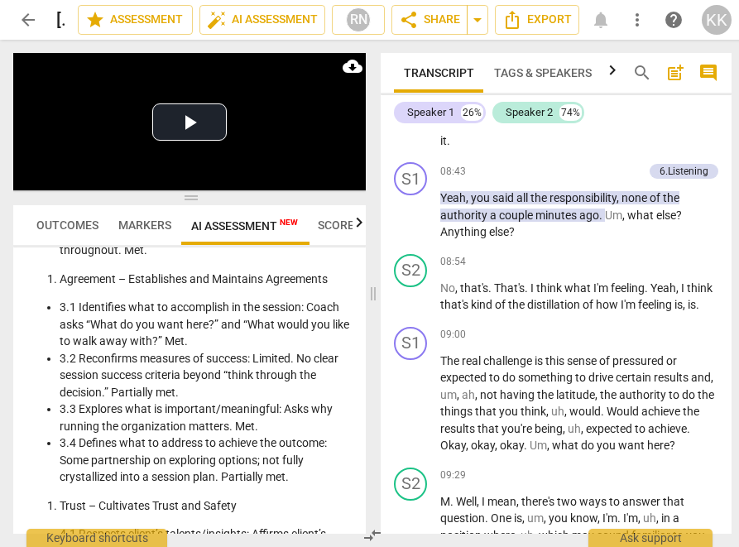
scroll to position [3222, 0]
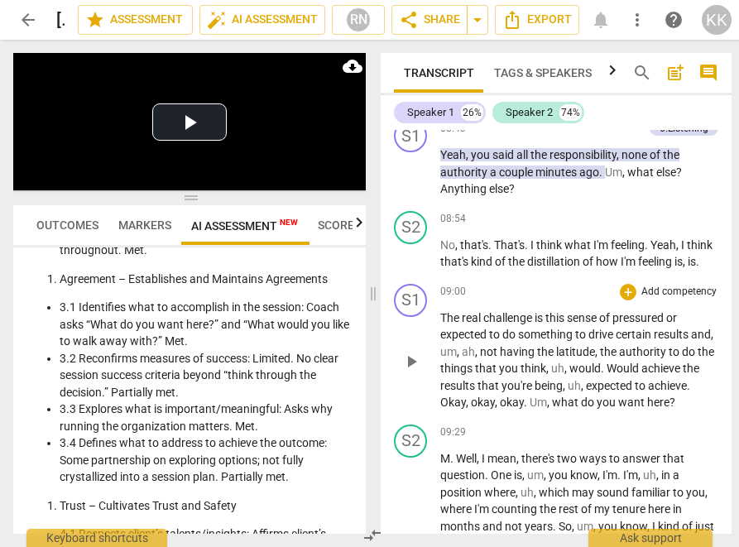
click at [641, 375] on span "Would" at bounding box center [623, 368] width 35 height 13
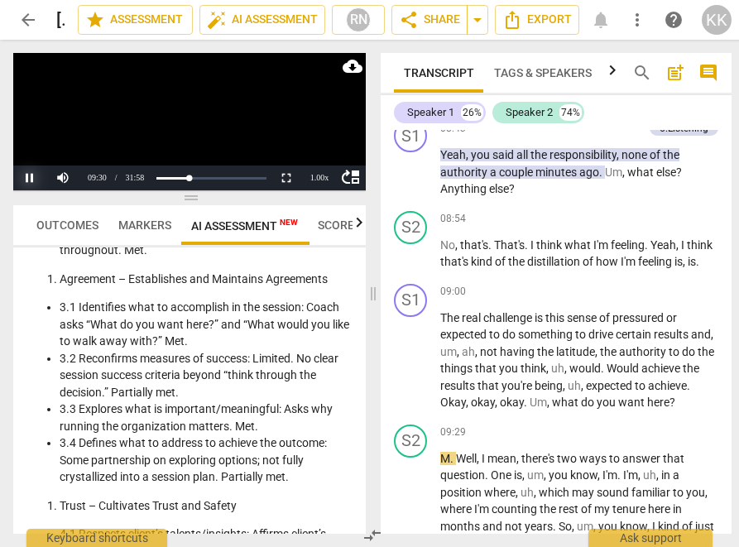
click at [26, 175] on button "Pause" at bounding box center [29, 177] width 33 height 25
click at [33, 179] on button "Pause" at bounding box center [29, 177] width 33 height 25
click at [30, 177] on button "Pause" at bounding box center [29, 177] width 33 height 25
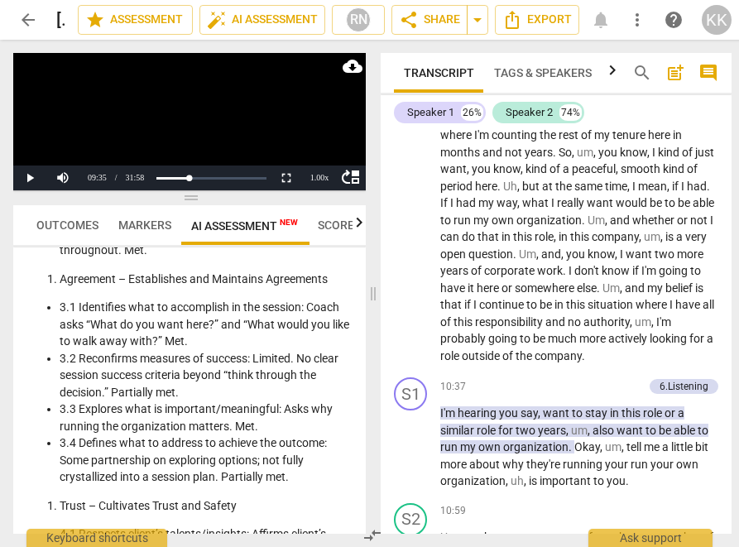
scroll to position [3713, 0]
